Goal: Check status: Check status

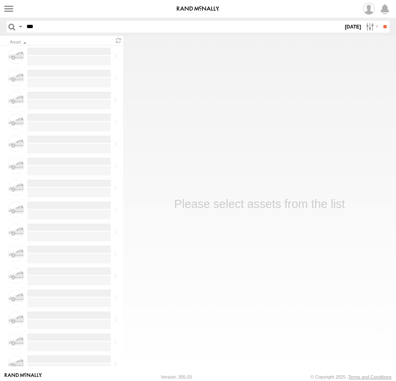
click at [77, 29] on input "***" at bounding box center [183, 27] width 320 height 12
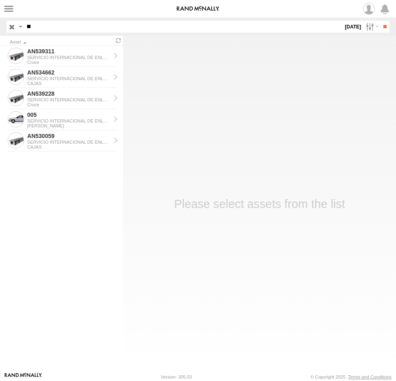
type input "*"
type input "****"
click at [380, 21] on input "**" at bounding box center [384, 27] width 9 height 12
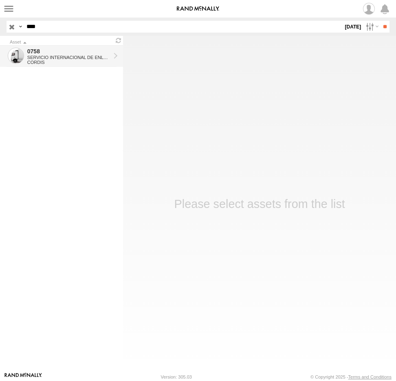
click at [61, 55] on div "SERVICIO INTERNACIONAL DE ENLACE TERRESTRE SA" at bounding box center [68, 57] width 83 height 5
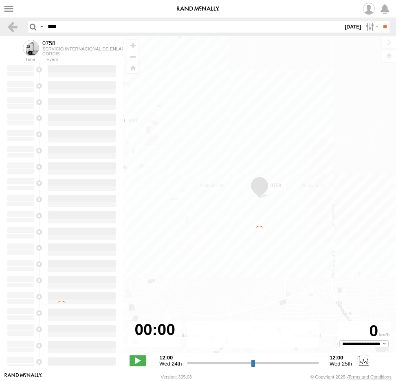
click at [344, 25] on label "[DATE]" at bounding box center [352, 27] width 19 height 12
click at [0, 0] on label at bounding box center [0, 0] width 0 height 0
type input "**********"
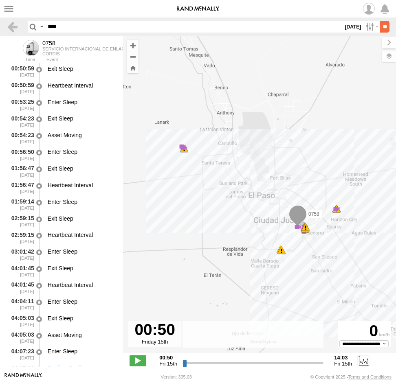
click at [380, 26] on input "**" at bounding box center [384, 27] width 9 height 12
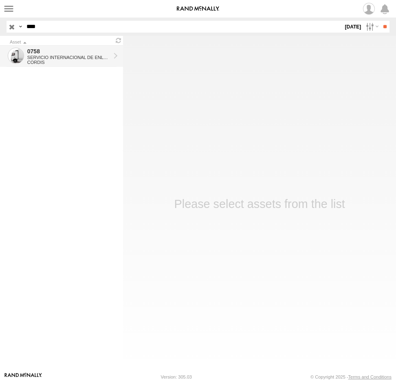
click at [67, 55] on div "0758" at bounding box center [68, 51] width 83 height 7
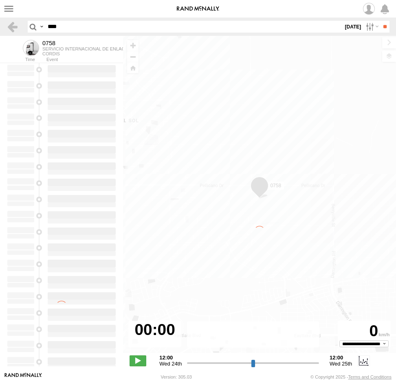
type input "**********"
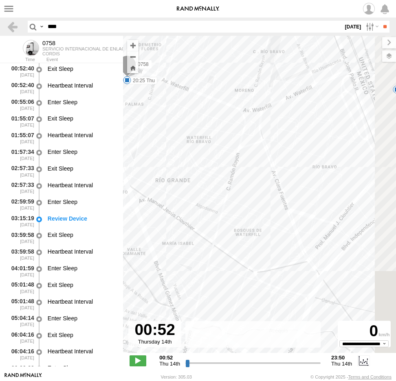
drag, startPoint x: 306, startPoint y: 222, endPoint x: 281, endPoint y: 253, distance: 39.6
click at [282, 252] on div "0758 10:00 Thu 10:51 Thu 11:08 Thu 11:08 Thu 18:20 Thu 20:24 Thu 20:25 Thu" at bounding box center [259, 199] width 273 height 326
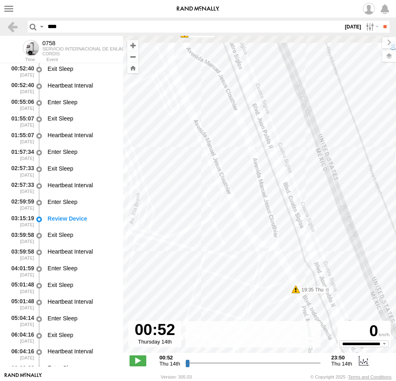
drag, startPoint x: 195, startPoint y: 194, endPoint x: 203, endPoint y: 305, distance: 111.5
click at [203, 305] on div "0758 10:00 Thu 10:51 Thu 11:08 Thu 11:08 Thu 18:20 Thu 20:24 Thu 20:25 Thu 08:2…" at bounding box center [259, 199] width 273 height 326
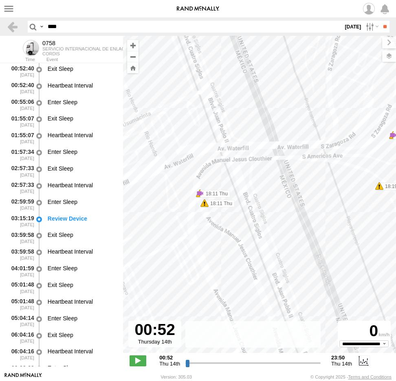
drag, startPoint x: 176, startPoint y: 222, endPoint x: 178, endPoint y: 257, distance: 34.6
click at [178, 257] on div "0758 10:00 Thu 10:51 Thu 11:08 Thu 11:08 Thu 18:20 Thu 20:24 Thu 20:25 Thu 08:2…" at bounding box center [259, 199] width 273 height 326
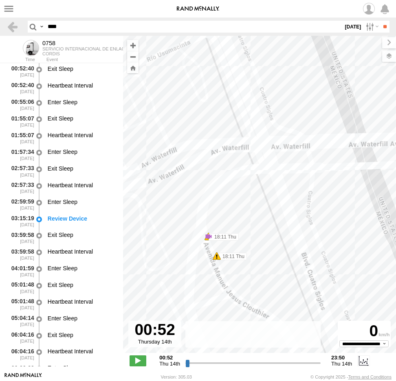
drag, startPoint x: 174, startPoint y: 286, endPoint x: 188, endPoint y: 180, distance: 106.8
click at [187, 199] on div "0758 10:00 Thu 10:51 Thu 11:08 Thu 11:08 Thu 18:20 Thu 20:24 Thu 20:25 Thu 08:2…" at bounding box center [259, 199] width 273 height 326
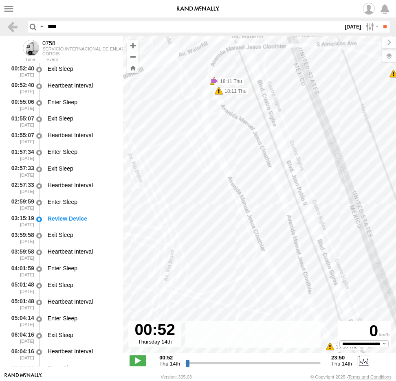
drag, startPoint x: 188, startPoint y: 247, endPoint x: 195, endPoint y: 200, distance: 47.5
click at [194, 207] on div "0758 10:00 Thu 10:51 Thu 11:08 Thu 11:08 Thu 18:20 Thu 20:24 Thu 20:25 Thu 08:2…" at bounding box center [259, 199] width 273 height 326
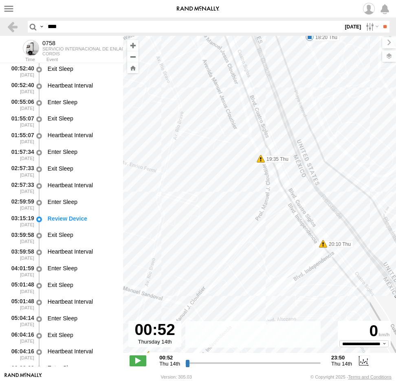
drag, startPoint x: 225, startPoint y: 244, endPoint x: 215, endPoint y: 213, distance: 32.7
click at [214, 190] on div "0758 10:00 Thu 10:51 Thu 11:08 Thu 11:08 Thu 18:20 Thu 20:24 Thu 20:25 Thu 08:2…" at bounding box center [259, 199] width 273 height 326
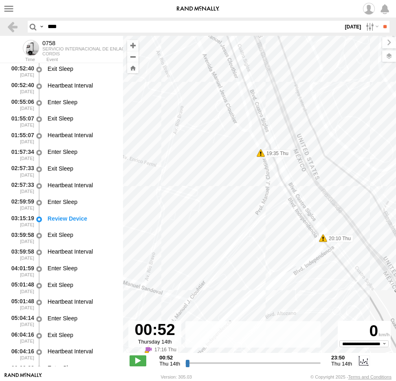
drag, startPoint x: 235, startPoint y: 149, endPoint x: 241, endPoint y: 225, distance: 75.5
click at [241, 225] on div "0758 10:00 Thu 10:51 Thu 11:08 Thu 11:08 Thu 18:20 Thu 20:24 Thu 20:25 Thu 08:2…" at bounding box center [259, 199] width 273 height 326
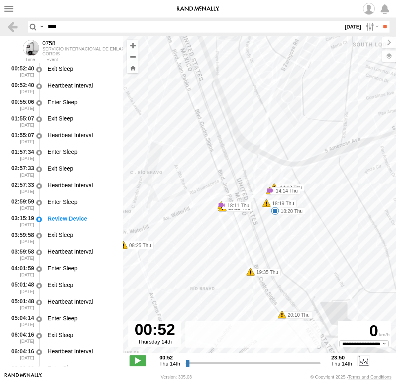
drag, startPoint x: 178, startPoint y: 176, endPoint x: 247, endPoint y: 231, distance: 88.1
click at [245, 228] on div "0758 10:00 Thu 10:51 Thu 11:08 Thu 11:08 Thu 18:20 Thu 20:24 Thu 20:25 Thu 08:2…" at bounding box center [259, 199] width 273 height 326
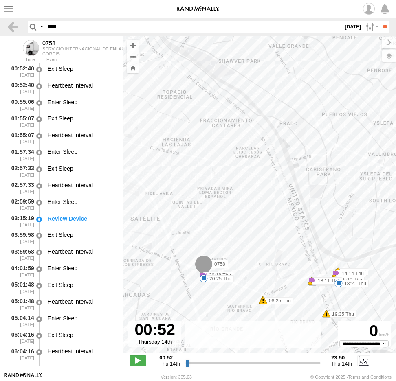
drag, startPoint x: 224, startPoint y: 200, endPoint x: 272, endPoint y: 259, distance: 76.3
click at [272, 259] on div "0758 10:00 Thu 10:51 Thu 11:08 Thu 11:08 Thu 18:20 Thu 20:24 Thu 20:25 Thu 08:2…" at bounding box center [259, 199] width 273 height 326
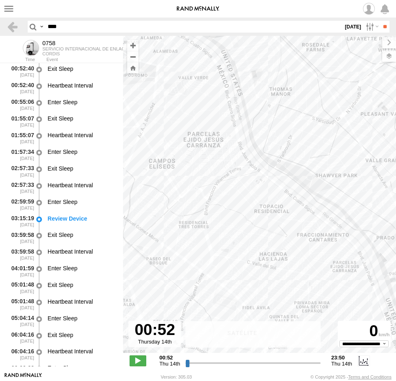
drag, startPoint x: 266, startPoint y: 245, endPoint x: 311, endPoint y: 339, distance: 104.4
click at [311, 340] on div "← Move left → Move right ↑ Move up ↓ Move down + Zoom in - Zoom out Home Jump l…" at bounding box center [259, 204] width 273 height 336
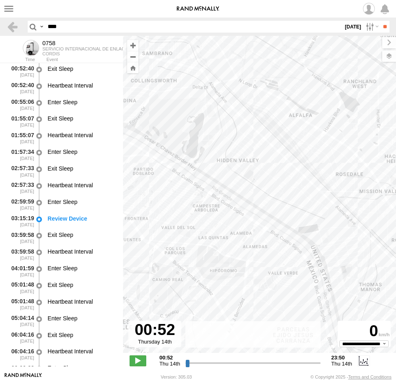
drag, startPoint x: 236, startPoint y: 233, endPoint x: 325, endPoint y: 276, distance: 98.7
click at [304, 280] on div "0758 10:00 Thu 10:51 Thu 11:08 Thu 11:08 Thu 18:20 Thu 20:24 Thu 20:25 Thu 08:2…" at bounding box center [259, 199] width 273 height 326
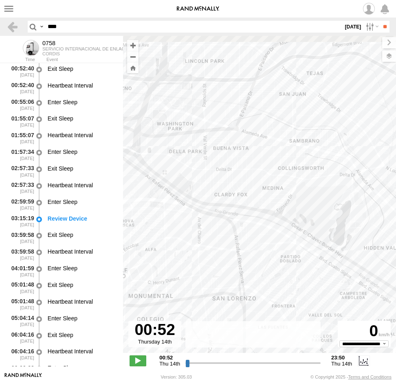
drag, startPoint x: 258, startPoint y: 267, endPoint x: 324, endPoint y: 287, distance: 69.0
click at [324, 287] on div "0758 10:00 Thu 10:51 Thu 11:08 Thu 11:08 Thu 18:20 Thu 20:24 Thu 20:25 Thu 08:2…" at bounding box center [259, 199] width 273 height 326
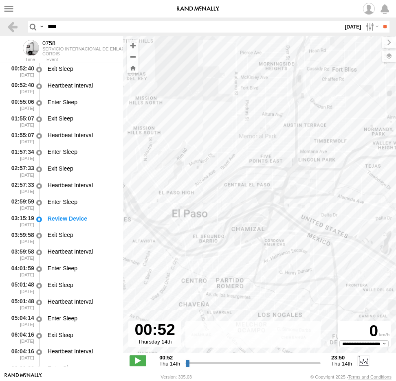
drag, startPoint x: 280, startPoint y: 250, endPoint x: 235, endPoint y: 183, distance: 80.4
click at [241, 191] on div "0758 10:00 Thu 10:51 Thu 11:08 Thu 11:08 Thu 18:20 Thu 20:24 Thu 20:25 Thu 08:2…" at bounding box center [259, 199] width 273 height 326
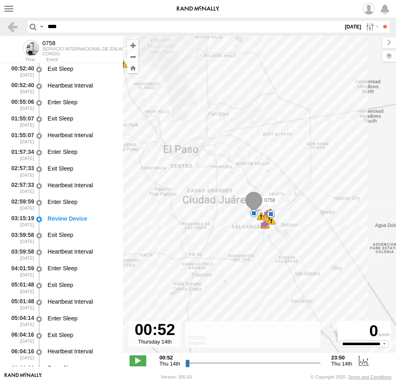
drag, startPoint x: 233, startPoint y: 222, endPoint x: 248, endPoint y: 219, distance: 14.5
click at [229, 218] on div "0758 10:00 Thu 10:51 Thu 11:08 Thu 11:08 Thu 18:20 Thu 20:24 Thu 20:25 Thu 08:2…" at bounding box center [259, 199] width 273 height 326
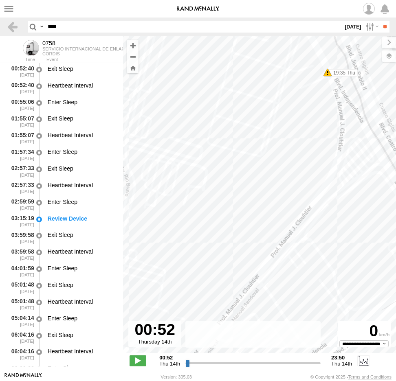
drag, startPoint x: 272, startPoint y: 201, endPoint x: 248, endPoint y: 294, distance: 96.2
click at [248, 294] on div "0758 10:00 Thu 10:51 Thu 11:08 Thu 11:08 Thu 18:20 Thu 20:24 Thu 20:25 Thu 12:0…" at bounding box center [259, 199] width 273 height 326
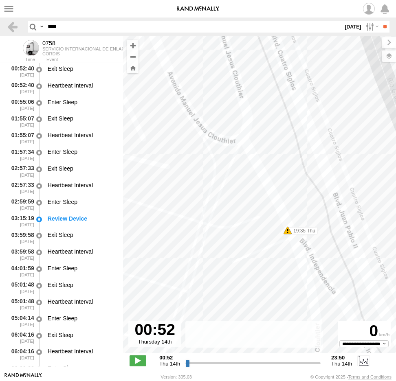
drag, startPoint x: 256, startPoint y: 198, endPoint x: 261, endPoint y: 292, distance: 95.0
click at [261, 291] on div "0758 10:00 Thu 10:51 Thu 11:08 Thu 11:08 Thu 18:20 Thu 20:24 Thu 20:25 Thu 12:0…" at bounding box center [259, 199] width 273 height 326
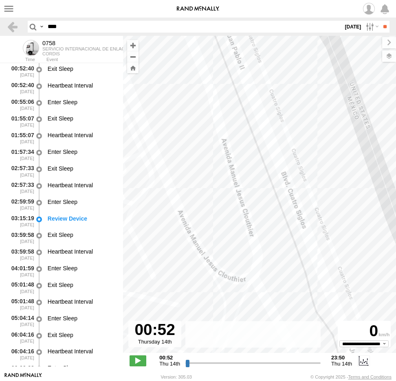
drag, startPoint x: 64, startPoint y: 24, endPoint x: 19, endPoint y: 32, distance: 45.8
click at [20, 31] on header "Search Query Asset ID Asset Label Registration Manufacturer Model VIN Job ID **…" at bounding box center [198, 27] width 396 height 18
type input "***"
click at [380, 21] on input "**" at bounding box center [384, 27] width 9 height 12
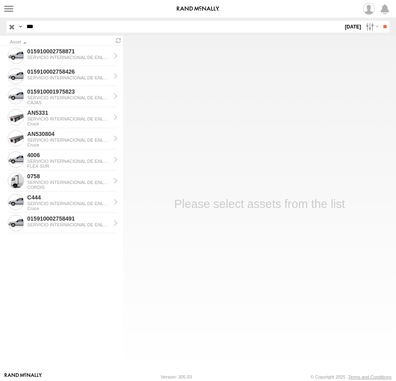
drag, startPoint x: 51, startPoint y: 29, endPoint x: 19, endPoint y: 29, distance: 31.8
click at [19, 29] on div "Search Query Asset ID Asset Label Registration Manufacturer Model VIN" at bounding box center [193, 27] width 373 height 12
type input "***"
click at [380, 21] on input "**" at bounding box center [384, 27] width 9 height 12
click at [34, 179] on div "0758" at bounding box center [68, 176] width 83 height 7
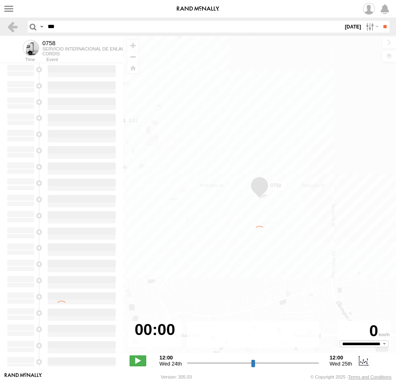
type input "**********"
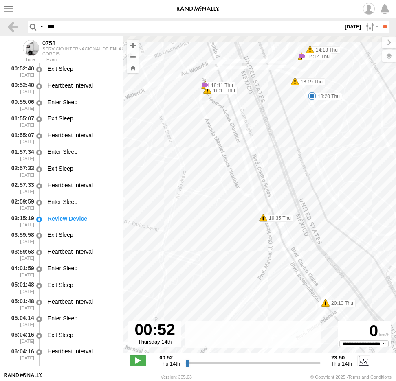
drag, startPoint x: 219, startPoint y: 183, endPoint x: 218, endPoint y: 231, distance: 47.2
click at [218, 231] on div "0758 10:00 Thu 10:51 Thu 11:08 Thu 11:08 Thu 18:20 Thu 20:24 Thu 20:25 Thu 08:2…" at bounding box center [259, 199] width 273 height 326
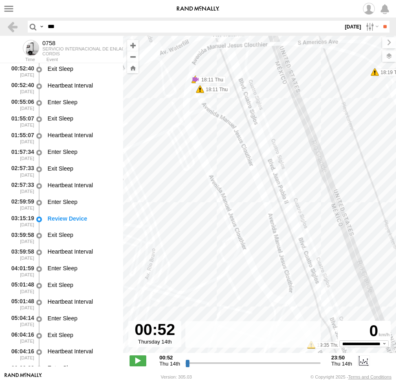
drag, startPoint x: 200, startPoint y: 221, endPoint x: 188, endPoint y: 248, distance: 30.1
click at [188, 248] on div "0758 10:00 Thu 10:51 Thu 11:08 Thu 11:08 Thu 18:20 Thu 20:24 Thu 20:25 Thu 08:2…" at bounding box center [259, 199] width 273 height 326
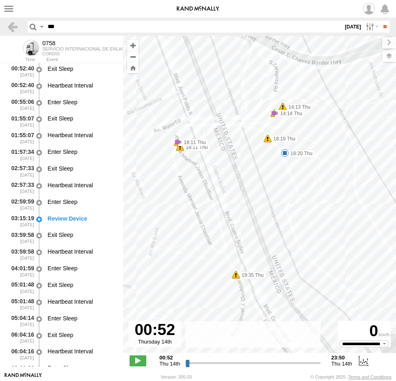
drag, startPoint x: 252, startPoint y: 242, endPoint x: 258, endPoint y: 162, distance: 80.5
click at [258, 165] on div "0758 10:00 Thu 10:51 Thu 11:08 Thu 11:08 Thu 18:20 Thu 20:24 Thu 20:25 Thu 08:2…" at bounding box center [259, 199] width 273 height 326
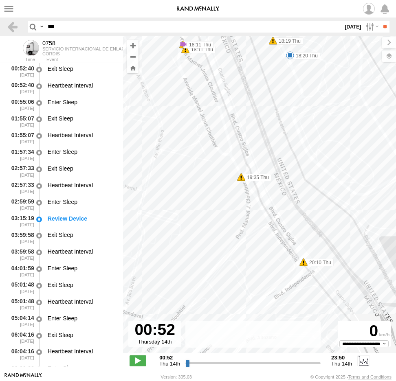
drag, startPoint x: 68, startPoint y: 23, endPoint x: 33, endPoint y: 24, distance: 35.4
click at [33, 24] on div "Search Query Asset ID Asset Label Registration Manufacturer Model VIN Job ID ***" at bounding box center [204, 27] width 352 height 12
type input "***"
click at [380, 21] on input "**" at bounding box center [384, 27] width 9 height 12
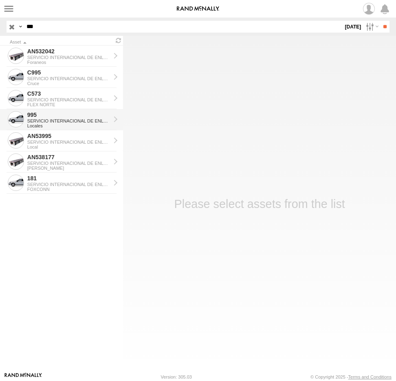
click at [63, 121] on div "SERVICIO INTERNACIONAL DE ENLACE TERRESTRE SA" at bounding box center [68, 121] width 83 height 5
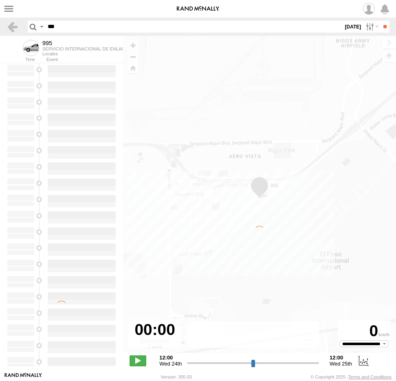
type input "**********"
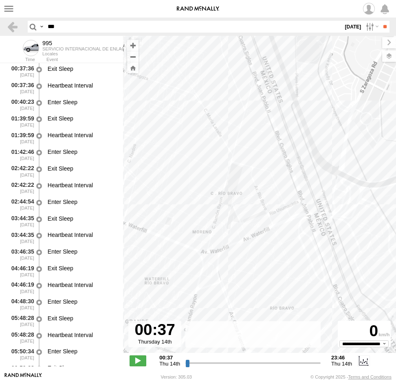
drag, startPoint x: 308, startPoint y: 285, endPoint x: 311, endPoint y: 208, distance: 77.4
click at [310, 223] on div "995 13:37 Thu 14:08 Thu 14:29 Thu 15:52 Thu 17:03 Thu 17:31 Thu" at bounding box center [259, 199] width 273 height 326
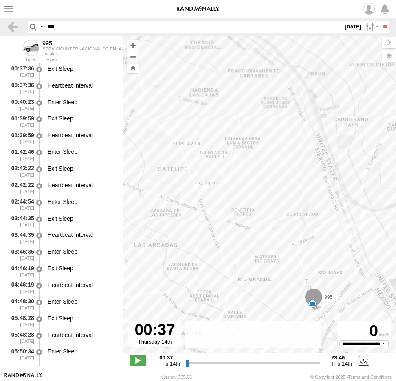
drag, startPoint x: 206, startPoint y: 149, endPoint x: 272, endPoint y: 238, distance: 111.0
click at [272, 238] on div "995 13:37 Thu 14:08 Thu 14:29 Thu 15:52 Thu 17:03 Thu 17:31 Thu 6" at bounding box center [259, 199] width 273 height 326
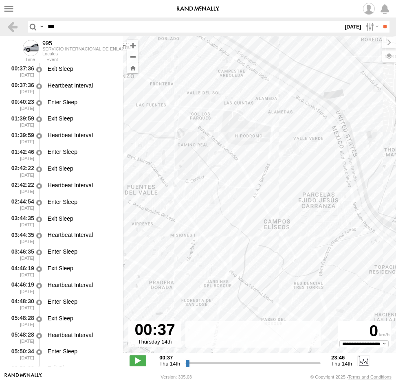
drag, startPoint x: 276, startPoint y: 246, endPoint x: 313, endPoint y: 291, distance: 58.5
click at [309, 292] on div "995 13:37 Thu 14:08 Thu 14:29 Thu 15:52 Thu 17:03 Thu 17:31 Thu 6" at bounding box center [259, 199] width 273 height 326
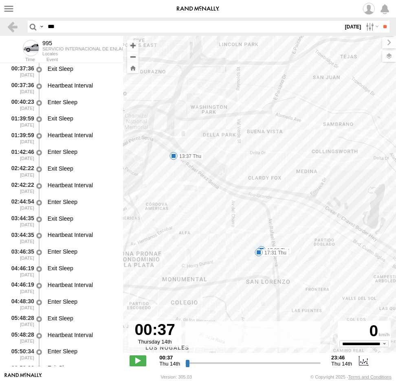
drag, startPoint x: 266, startPoint y: 237, endPoint x: 281, endPoint y: 248, distance: 18.8
click at [279, 248] on div "995 13:37 Thu 14:08 Thu 14:29 Thu 15:52 Thu 17:03 Thu 17:31 Thu 6" at bounding box center [259, 199] width 273 height 326
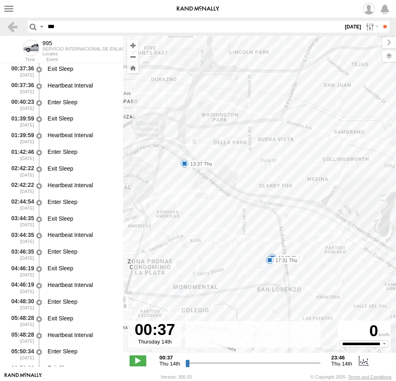
drag, startPoint x: 172, startPoint y: 184, endPoint x: 172, endPoint y: 176, distance: 8.1
click at [172, 178] on div "995 13:37 Thu 14:08 Thu 14:29 Thu 15:52 Thu 17:03 Thu 17:31 Thu 6" at bounding box center [259, 199] width 273 height 326
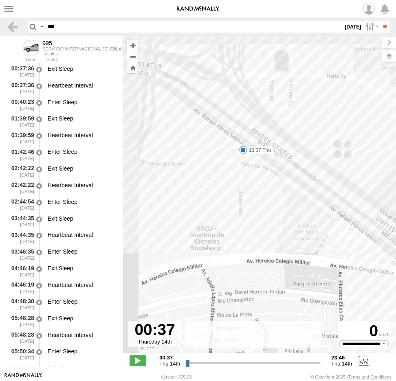
drag, startPoint x: 184, startPoint y: 160, endPoint x: 252, endPoint y: 223, distance: 91.9
click at [241, 223] on div "995 13:37 Thu 14:08 Thu 14:29 Thu 15:52 Thu 17:03 Thu 17:31 Thu" at bounding box center [259, 199] width 273 height 326
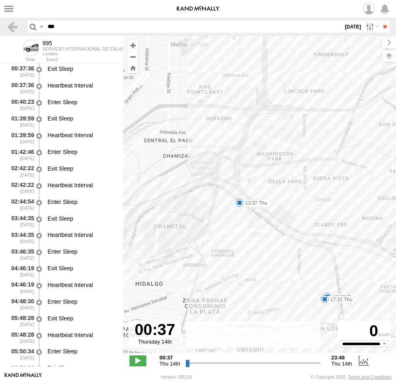
drag, startPoint x: 227, startPoint y: 258, endPoint x: 173, endPoint y: 224, distance: 63.7
click at [173, 224] on div "995 13:37 Thu 14:08 Thu 14:29 Thu 15:52 Thu 17:03 Thu 17:31 Thu" at bounding box center [259, 199] width 273 height 326
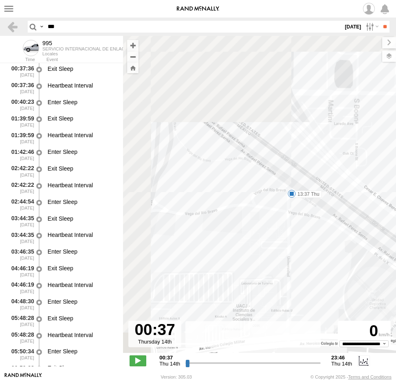
drag, startPoint x: 188, startPoint y: 217, endPoint x: 259, endPoint y: 250, distance: 78.4
click at [242, 247] on div "995 13:37 Thu 14:08 Thu 14:29 Thu 15:52 Thu 17:03 Thu 17:31 Thu" at bounding box center [259, 199] width 273 height 326
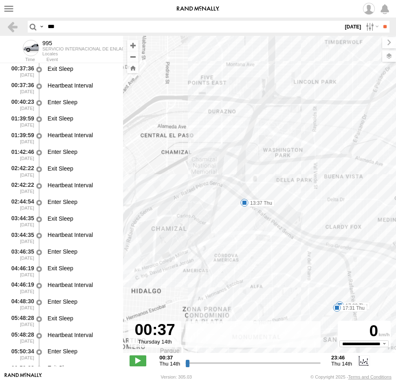
drag, startPoint x: 222, startPoint y: 224, endPoint x: 207, endPoint y: 196, distance: 31.9
click at [211, 204] on div "995 13:37 Thu 14:08 Thu 14:29 Thu 15:52 Thu 17:03 Thu 17:31 Thu" at bounding box center [259, 199] width 273 height 326
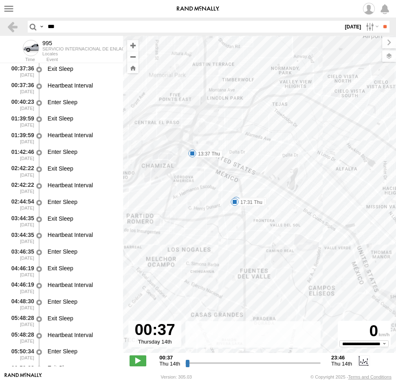
drag, startPoint x: 253, startPoint y: 249, endPoint x: 199, endPoint y: 184, distance: 84.4
click at [199, 184] on div "995 13:37 Thu 14:08 Thu 14:29 Thu 15:52 Thu 17:03 Thu 17:31 Thu" at bounding box center [259, 199] width 273 height 326
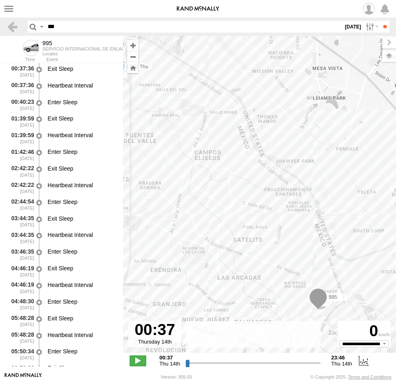
drag, startPoint x: 259, startPoint y: 240, endPoint x: 249, endPoint y: 220, distance: 22.6
click at [249, 222] on div "995 13:37 Thu 14:08 Thu 14:29 Thu 15:52 Thu 17:03 Thu 17:31 Thu" at bounding box center [259, 199] width 273 height 326
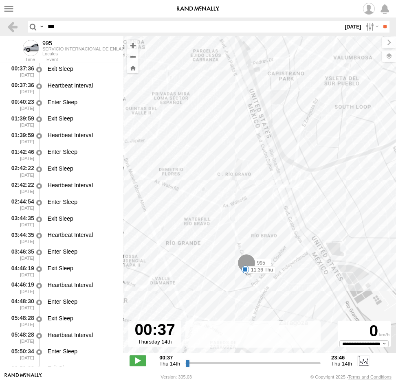
drag, startPoint x: 184, startPoint y: 143, endPoint x: 244, endPoint y: 283, distance: 152.2
click at [244, 283] on div "995 13:37 Thu 14:08 Thu 14:29 Thu 15:52 Thu 17:03 Thu 17:31 Thu 11:36 Thu" at bounding box center [259, 199] width 273 height 326
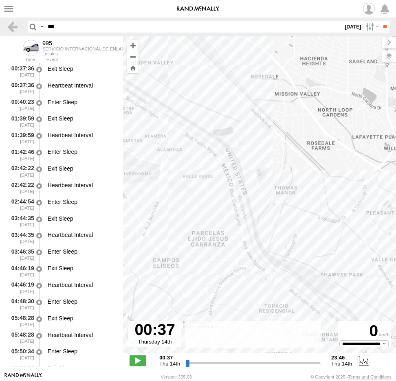
drag, startPoint x: 249, startPoint y: 232, endPoint x: 293, endPoint y: 249, distance: 47.6
click at [293, 249] on div "995 13:37 Thu 14:08 Thu 14:29 Thu 15:52 Thu 17:03 Thu 17:31 Thu 11:36 Thu" at bounding box center [259, 199] width 273 height 326
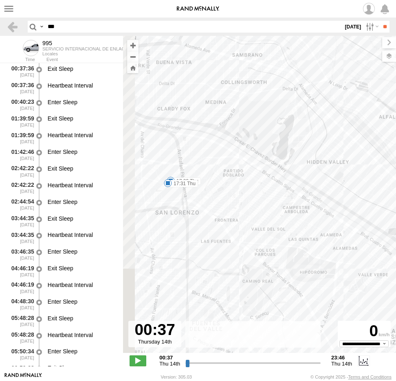
drag, startPoint x: 309, startPoint y: 245, endPoint x: 349, endPoint y: 256, distance: 41.9
click at [334, 250] on div "995 13:37 Thu 14:08 Thu 14:29 Thu 15:52 Thu 17:03 Thu 17:31 Thu 11:36 Thu" at bounding box center [259, 199] width 273 height 326
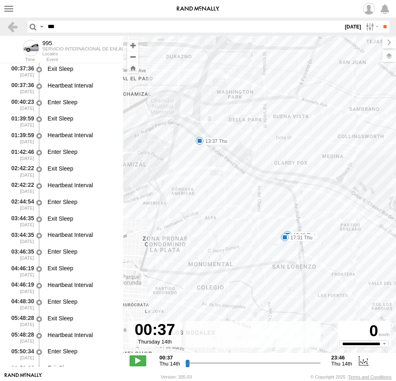
drag, startPoint x: 239, startPoint y: 202, endPoint x: 233, endPoint y: 195, distance: 8.9
click at [242, 208] on div "995 13:37 Thu 14:08 Thu 14:29 Thu 15:52 Thu 17:03 Thu 17:31 Thu 11:36 Thu" at bounding box center [259, 199] width 273 height 326
